Goal: Information Seeking & Learning: Learn about a topic

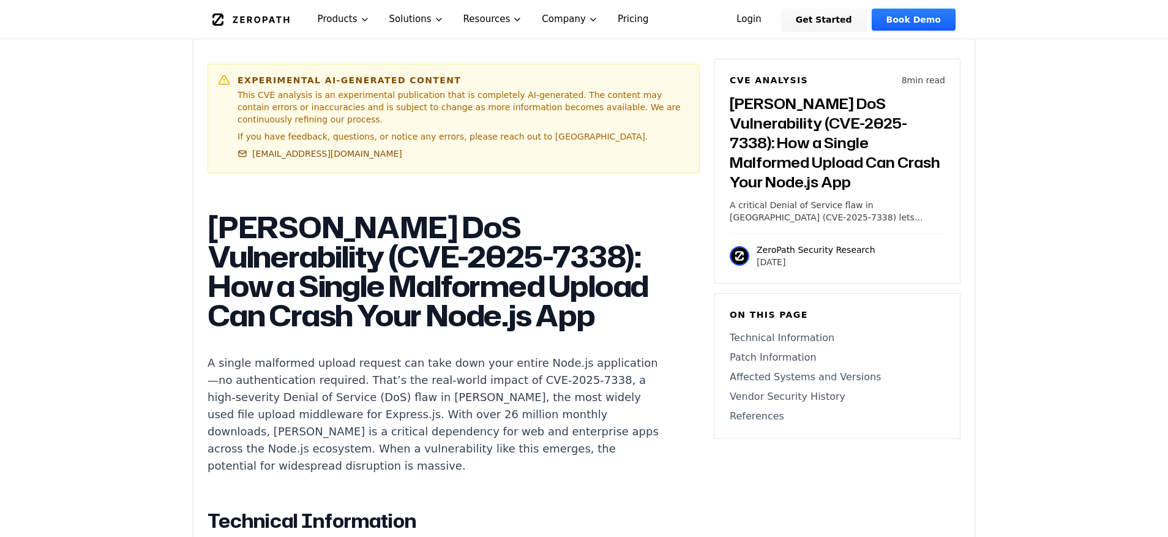
scroll to position [686, 0]
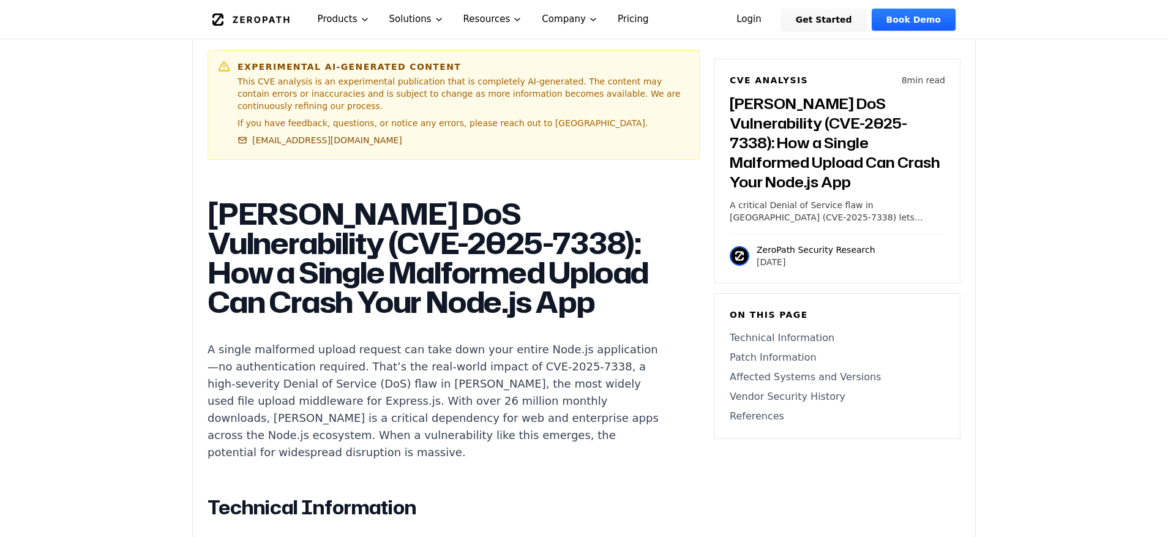
click at [279, 341] on p "A single malformed upload request can take down your entire Node.js application…" at bounding box center [436, 401] width 456 height 120
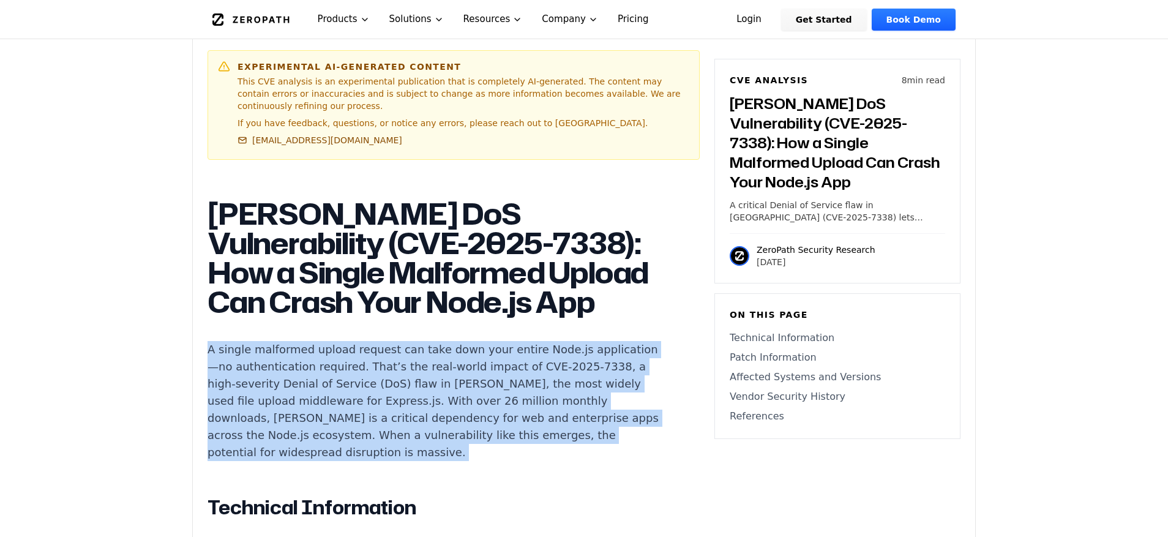
click at [279, 341] on p "A single malformed upload request can take down your entire Node.js application…" at bounding box center [436, 401] width 456 height 120
click at [292, 341] on p "A single malformed upload request can take down your entire Node.js application…" at bounding box center [436, 401] width 456 height 120
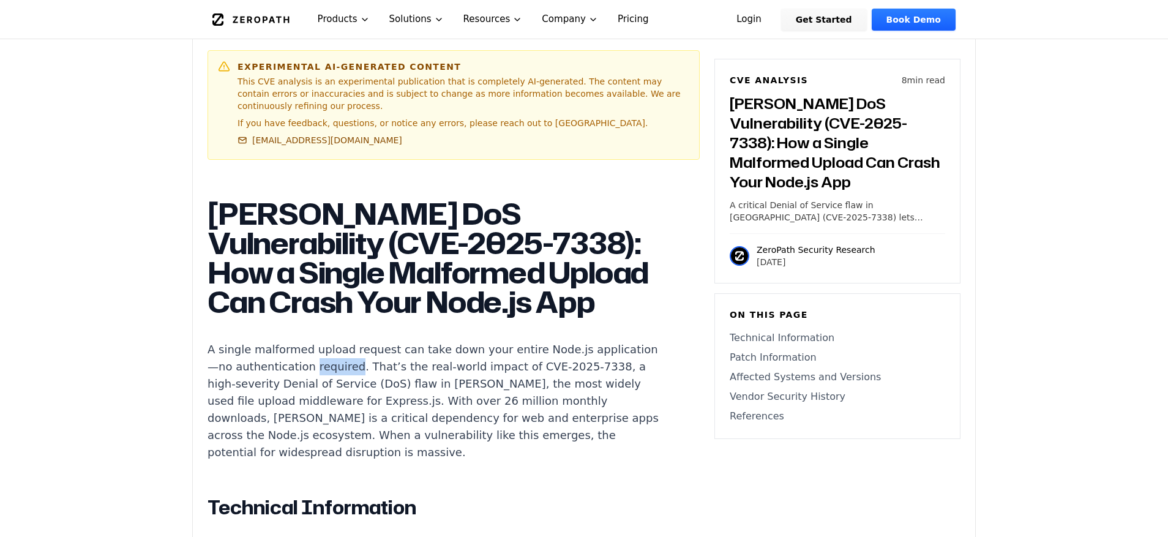
click at [292, 341] on p "A single malformed upload request can take down your entire Node.js application…" at bounding box center [436, 401] width 456 height 120
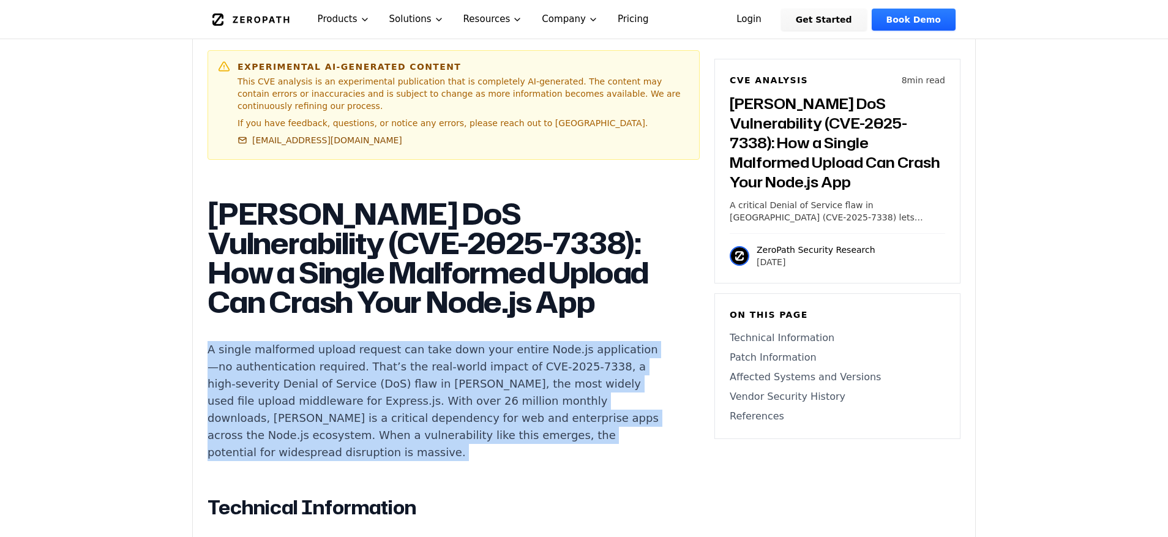
click at [292, 341] on p "A single malformed upload request can take down your entire Node.js application…" at bounding box center [436, 401] width 456 height 120
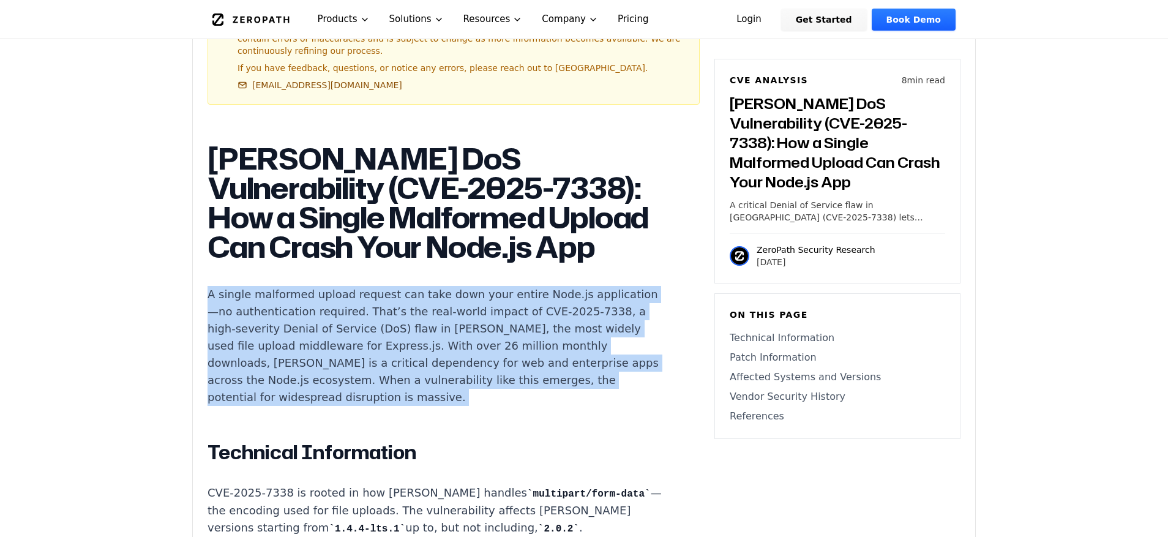
scroll to position [750, 0]
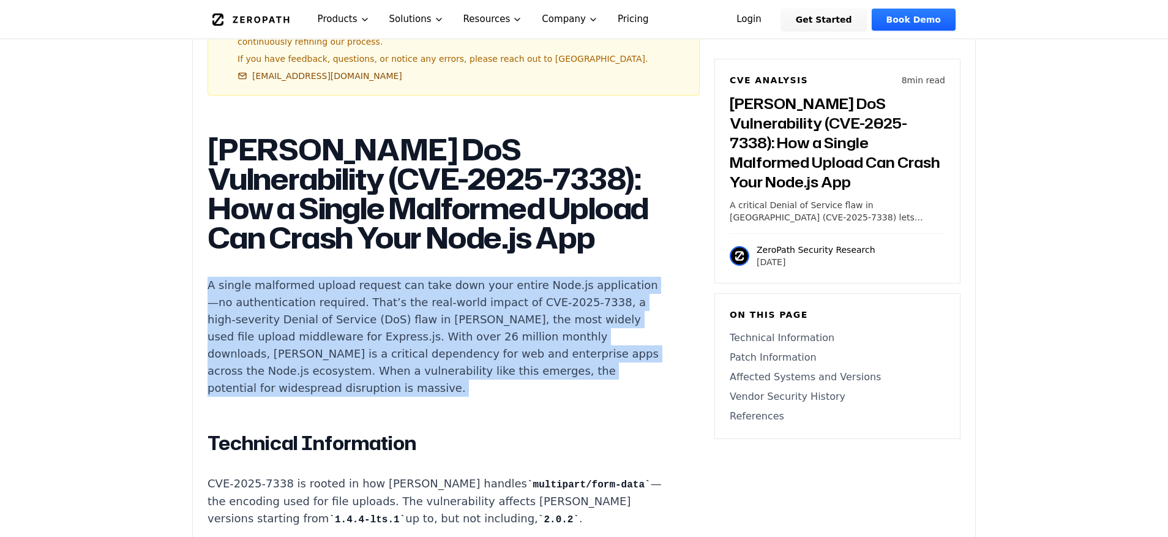
click at [319, 280] on p "A single malformed upload request can take down your entire Node.js application…" at bounding box center [436, 337] width 456 height 120
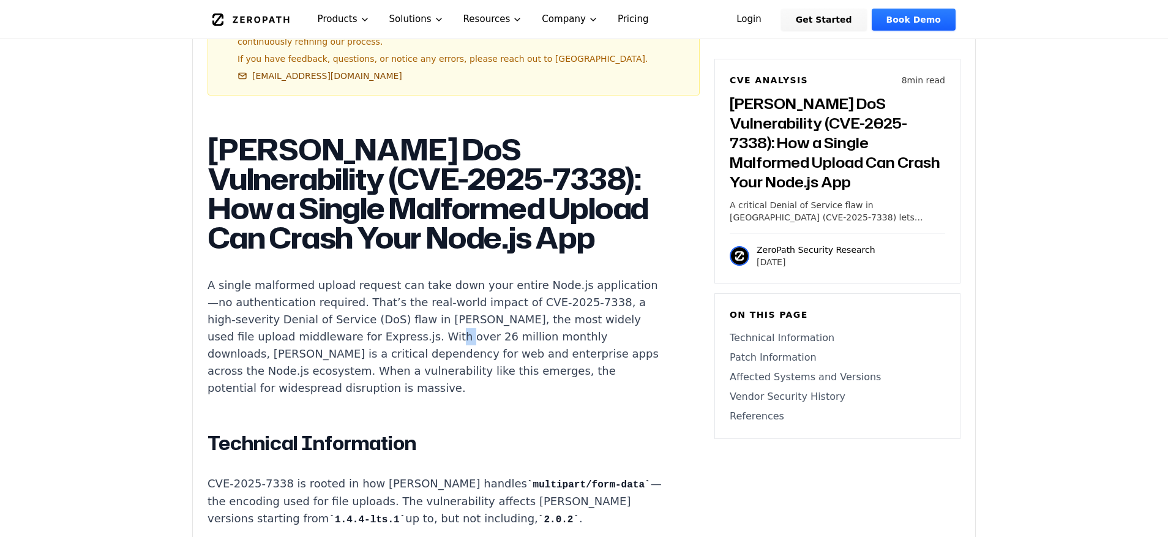
click at [319, 280] on p "A single malformed upload request can take down your entire Node.js application…" at bounding box center [436, 337] width 456 height 120
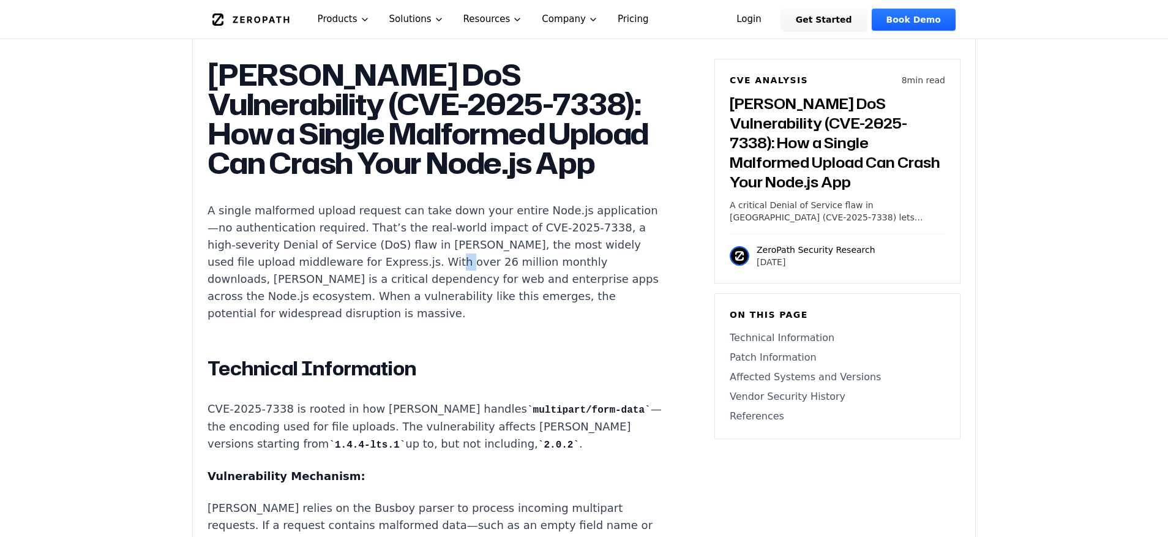
scroll to position [829, 0]
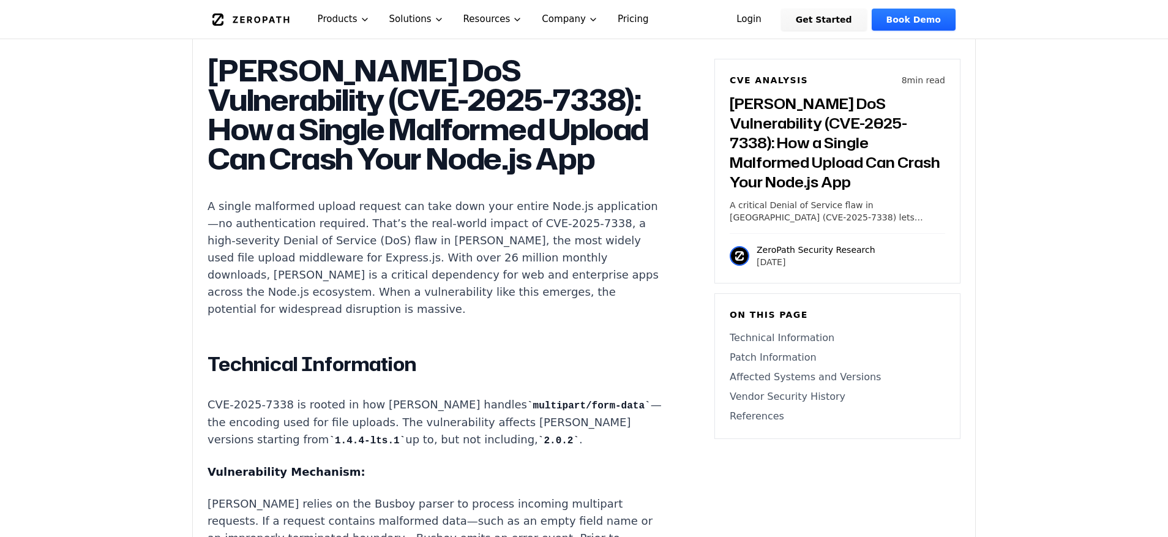
click at [337, 396] on p "CVE-2025-7338 is rooted in how [PERSON_NAME] handles multipart/form-data —the e…" at bounding box center [436, 422] width 456 height 53
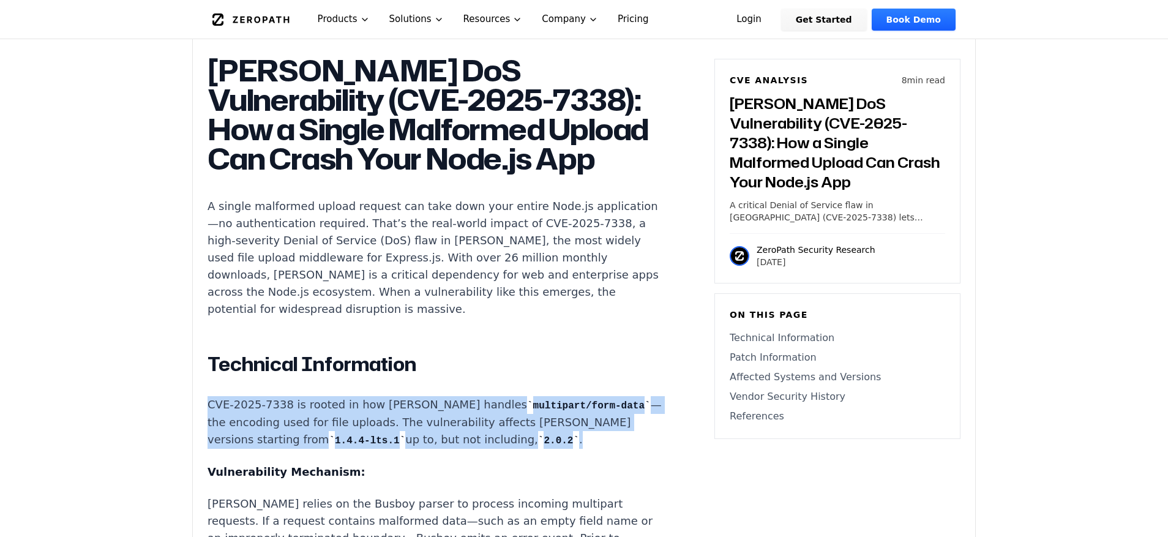
click at [337, 396] on p "CVE-2025-7338 is rooted in how [PERSON_NAME] handles multipart/form-data —the e…" at bounding box center [436, 422] width 456 height 53
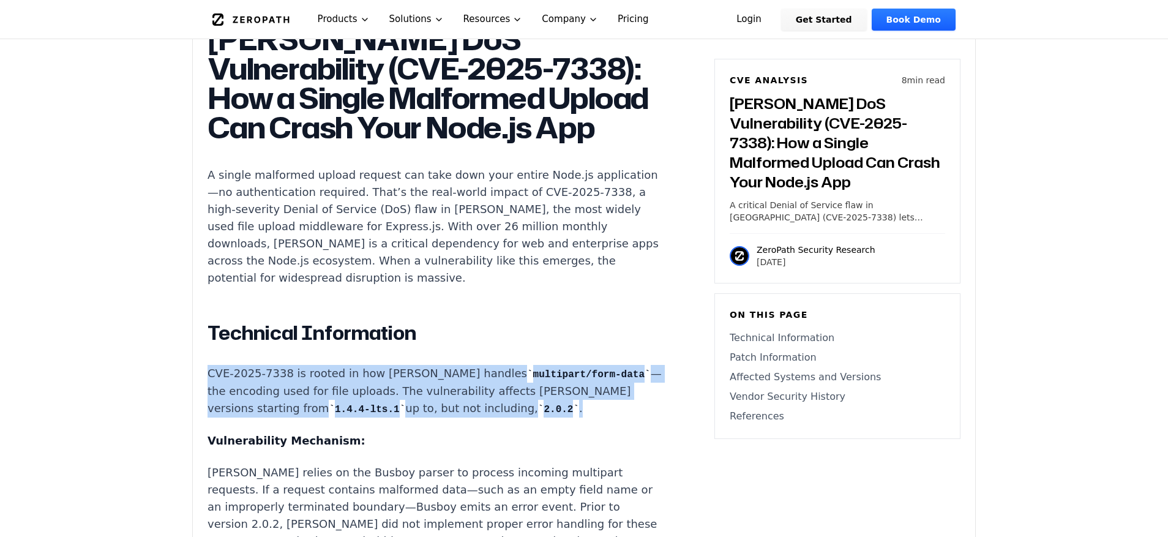
scroll to position [895, 0]
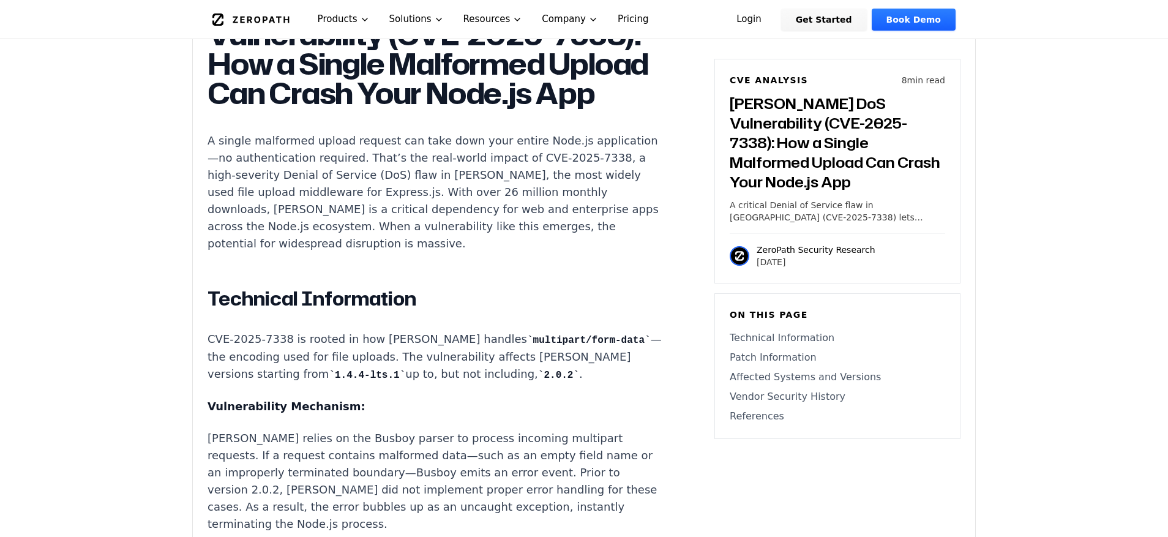
click at [287, 430] on p "[PERSON_NAME] relies on the Busboy parser to process incoming multipart request…" at bounding box center [436, 481] width 456 height 103
drag, startPoint x: 287, startPoint y: 359, endPoint x: 513, endPoint y: 358, distance: 226.0
click at [513, 430] on p "[PERSON_NAME] relies on the Busboy parser to process incoming multipart request…" at bounding box center [436, 481] width 456 height 103
click at [524, 430] on p "[PERSON_NAME] relies on the Busboy parser to process incoming multipart request…" at bounding box center [436, 481] width 456 height 103
drag, startPoint x: 524, startPoint y: 378, endPoint x: 356, endPoint y: 383, distance: 167.9
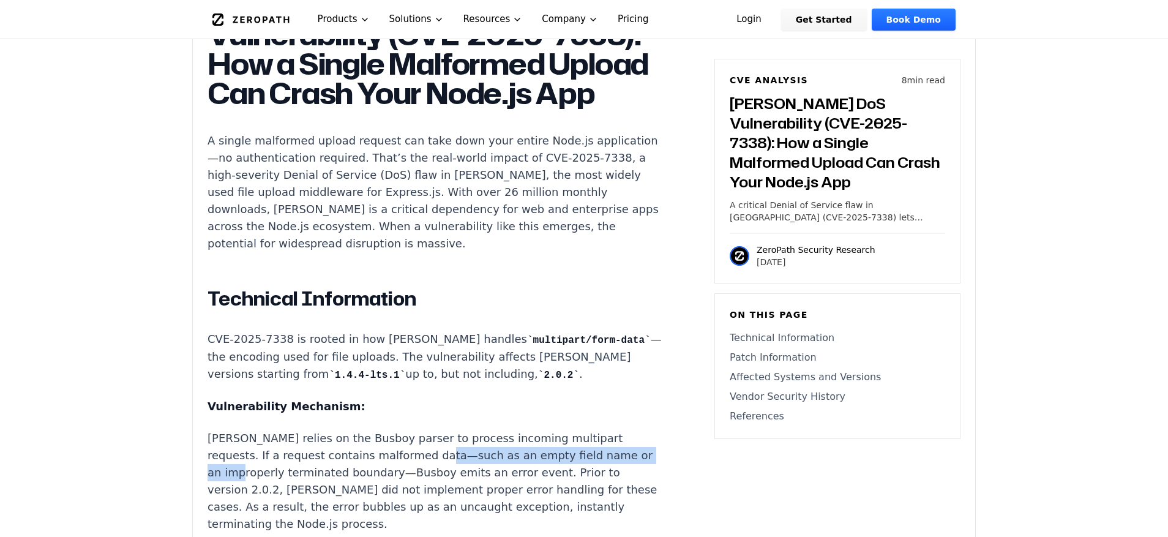
click at [361, 430] on p "[PERSON_NAME] relies on the Busboy parser to process incoming multipart request…" at bounding box center [436, 481] width 456 height 103
click at [298, 430] on p "[PERSON_NAME] relies on the Busboy parser to process incoming multipart request…" at bounding box center [436, 481] width 456 height 103
click at [280, 430] on p "[PERSON_NAME] relies on the Busboy parser to process incoming multipart request…" at bounding box center [436, 481] width 456 height 103
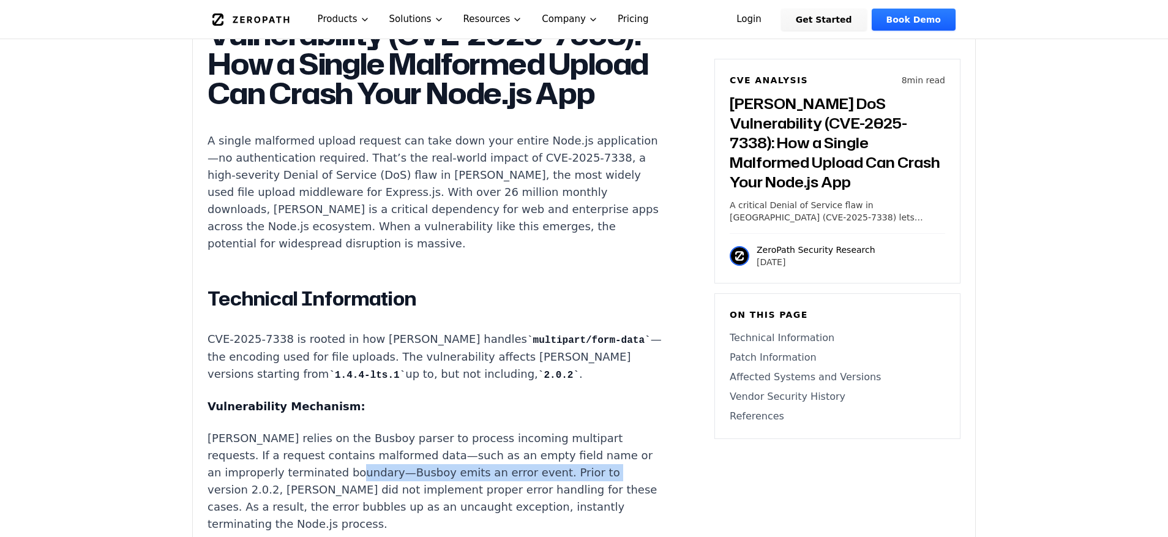
drag, startPoint x: 280, startPoint y: 395, endPoint x: 462, endPoint y: 389, distance: 182.6
click at [463, 430] on p "[PERSON_NAME] relies on the Busboy parser to process incoming multipart request…" at bounding box center [436, 481] width 456 height 103
click at [301, 430] on p "[PERSON_NAME] relies on the Busboy parser to process incoming multipart request…" at bounding box center [436, 481] width 456 height 103
drag, startPoint x: 301, startPoint y: 412, endPoint x: 380, endPoint y: 410, distance: 78.4
click at [380, 430] on p "[PERSON_NAME] relies on the Busboy parser to process incoming multipart request…" at bounding box center [436, 481] width 456 height 103
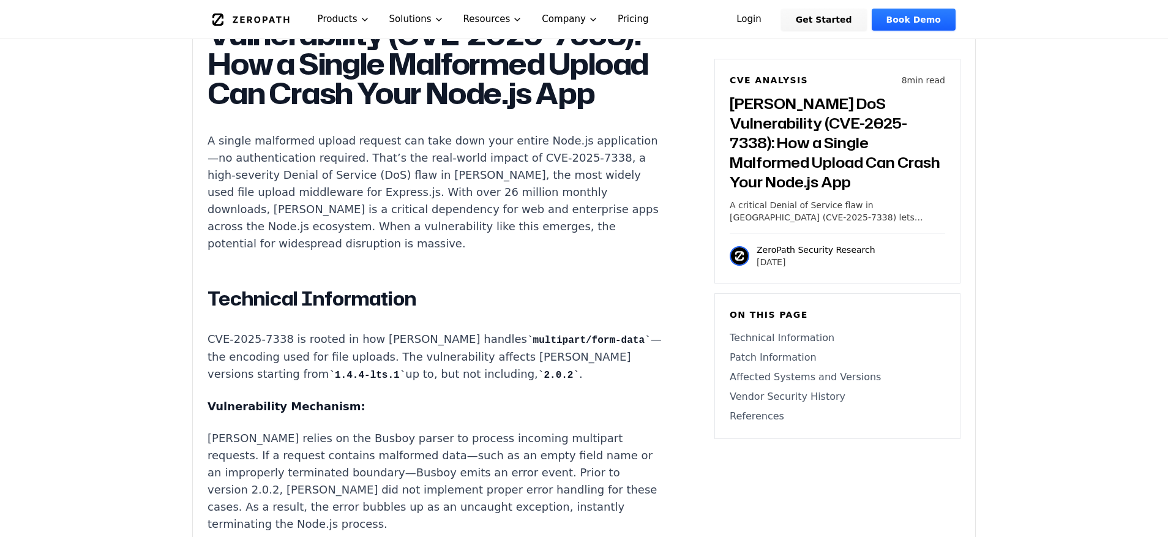
click at [400, 430] on p "[PERSON_NAME] relies on the Busboy parser to process incoming multipart request…" at bounding box center [436, 481] width 456 height 103
drag, startPoint x: 400, startPoint y: 412, endPoint x: 606, endPoint y: 409, distance: 206.4
click at [606, 430] on p "[PERSON_NAME] relies on the Busboy parser to process incoming multipart request…" at bounding box center [436, 481] width 456 height 103
click at [287, 430] on p "[PERSON_NAME] relies on the Busboy parser to process incoming multipart request…" at bounding box center [436, 481] width 456 height 103
drag, startPoint x: 287, startPoint y: 423, endPoint x: 429, endPoint y: 422, distance: 142.1
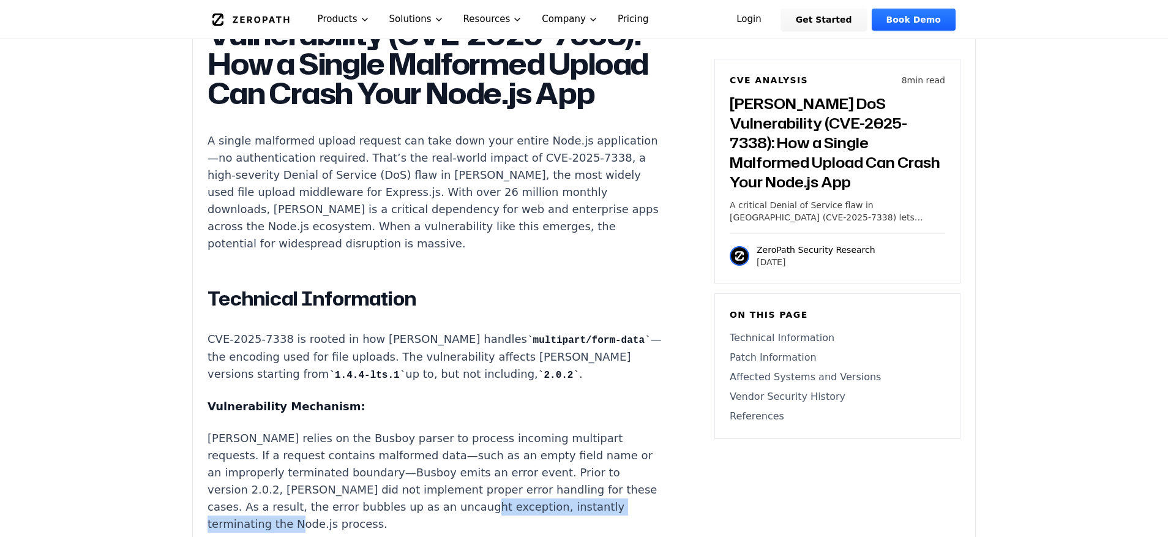
click at [423, 430] on p "[PERSON_NAME] relies on the Busboy parser to process incoming multipart request…" at bounding box center [436, 481] width 456 height 103
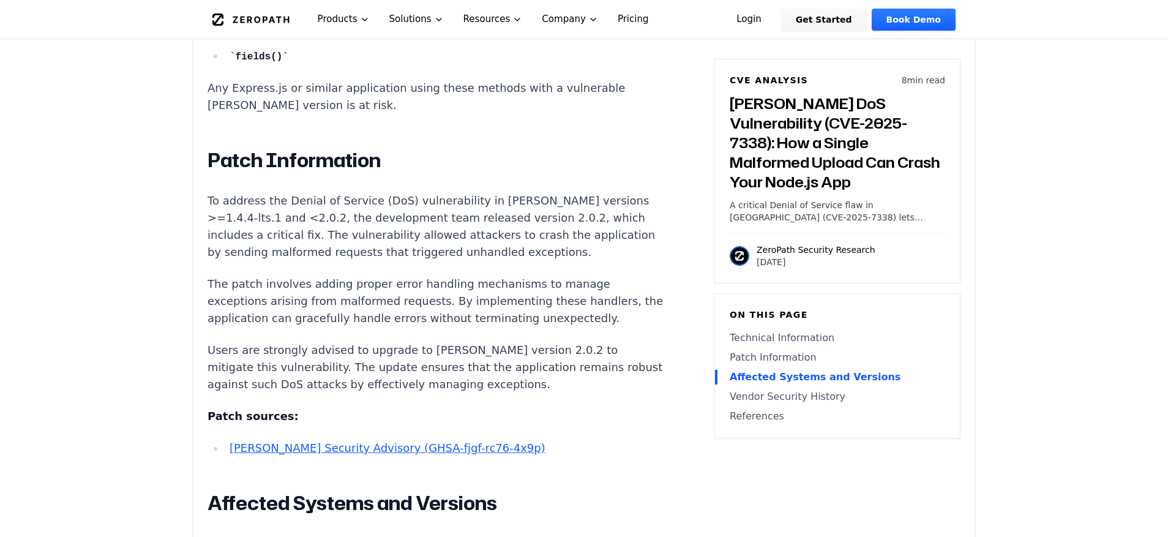
scroll to position [1932, 0]
